Goal: Information Seeking & Learning: Learn about a topic

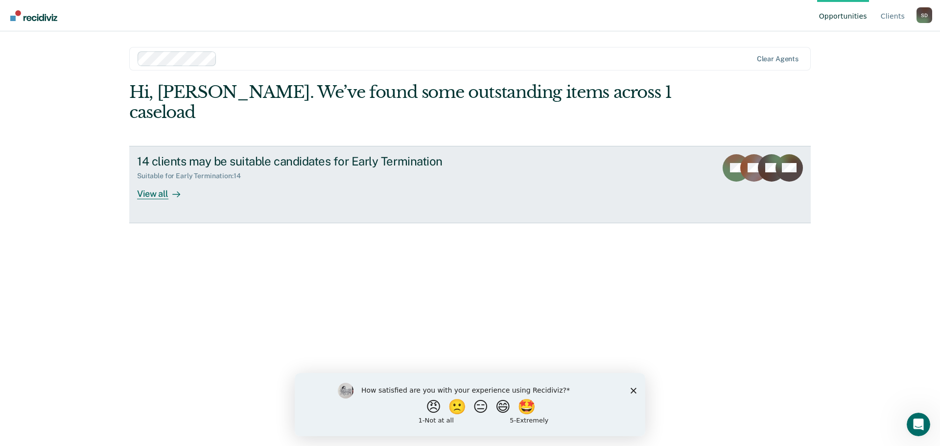
click at [158, 180] on div "View all" at bounding box center [164, 189] width 55 height 19
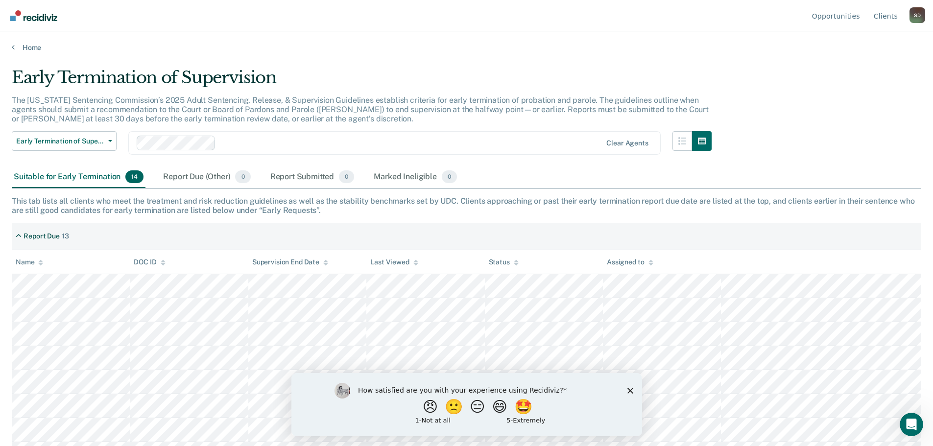
click at [627, 389] on icon "Close survey" at bounding box center [630, 390] width 6 height 6
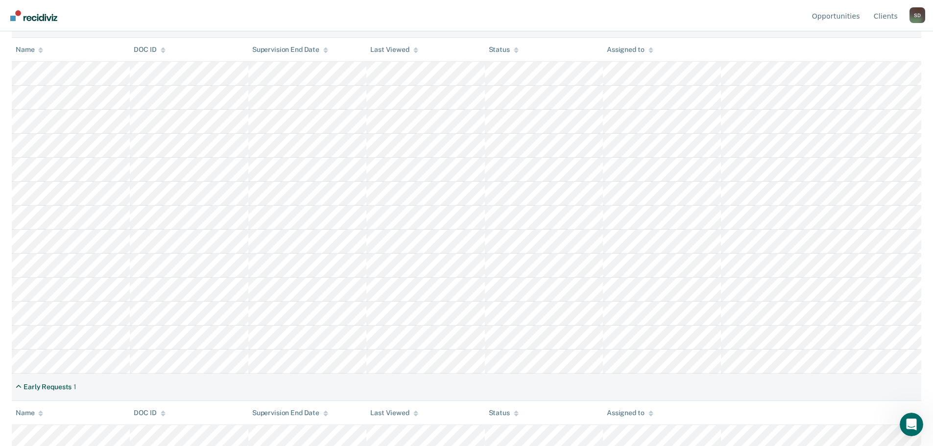
scroll to position [215, 0]
